Goal: Navigation & Orientation: Find specific page/section

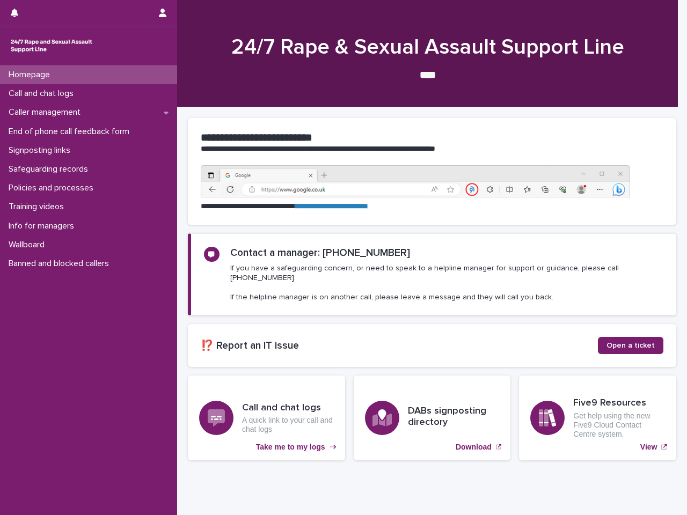
click at [79, 13] on div at bounding box center [80, 13] width 138 height 26
click at [18, 16] on icon "button" at bounding box center [15, 13] width 8 height 9
click at [165, 13] on icon "button" at bounding box center [163, 13] width 8 height 9
click at [427, 54] on div at bounding box center [343, 257] width 687 height 515
